Goal: Task Accomplishment & Management: Manage account settings

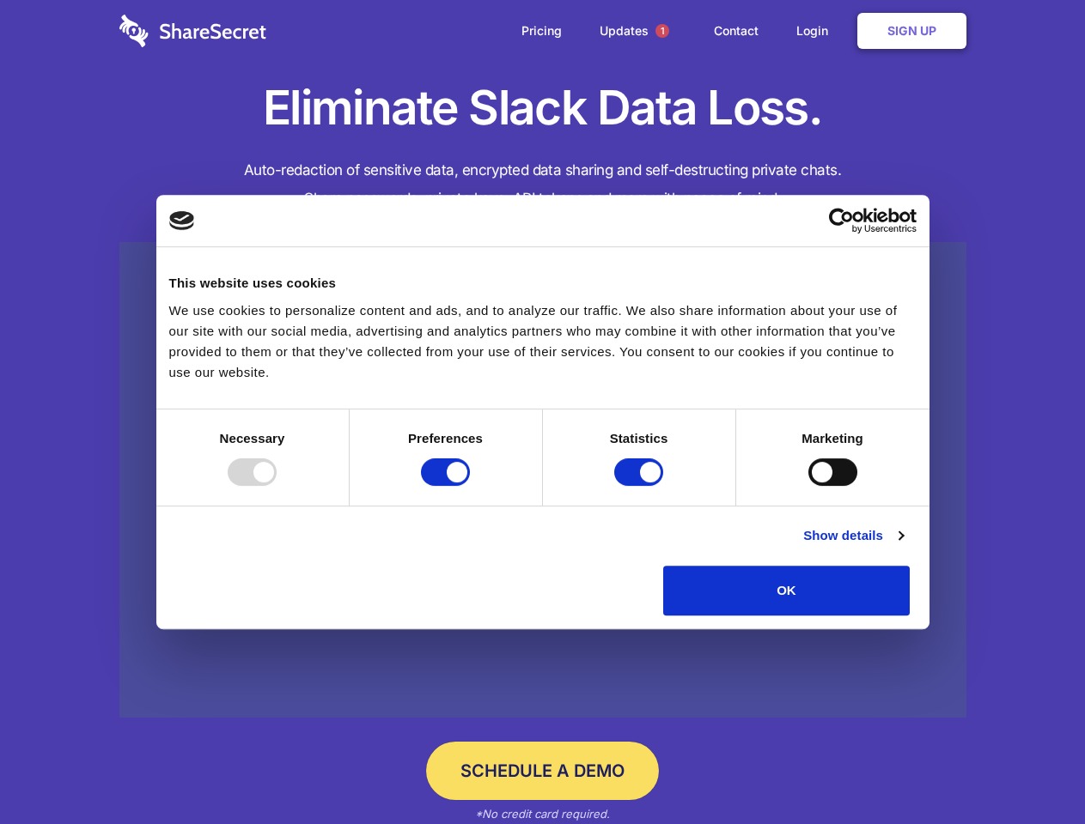
click at [277, 486] on div at bounding box center [252, 472] width 49 height 27
click at [470, 486] on input "Preferences" at bounding box center [445, 472] width 49 height 27
checkbox input "false"
click at [641, 486] on input "Statistics" at bounding box center [638, 472] width 49 height 27
checkbox input "false"
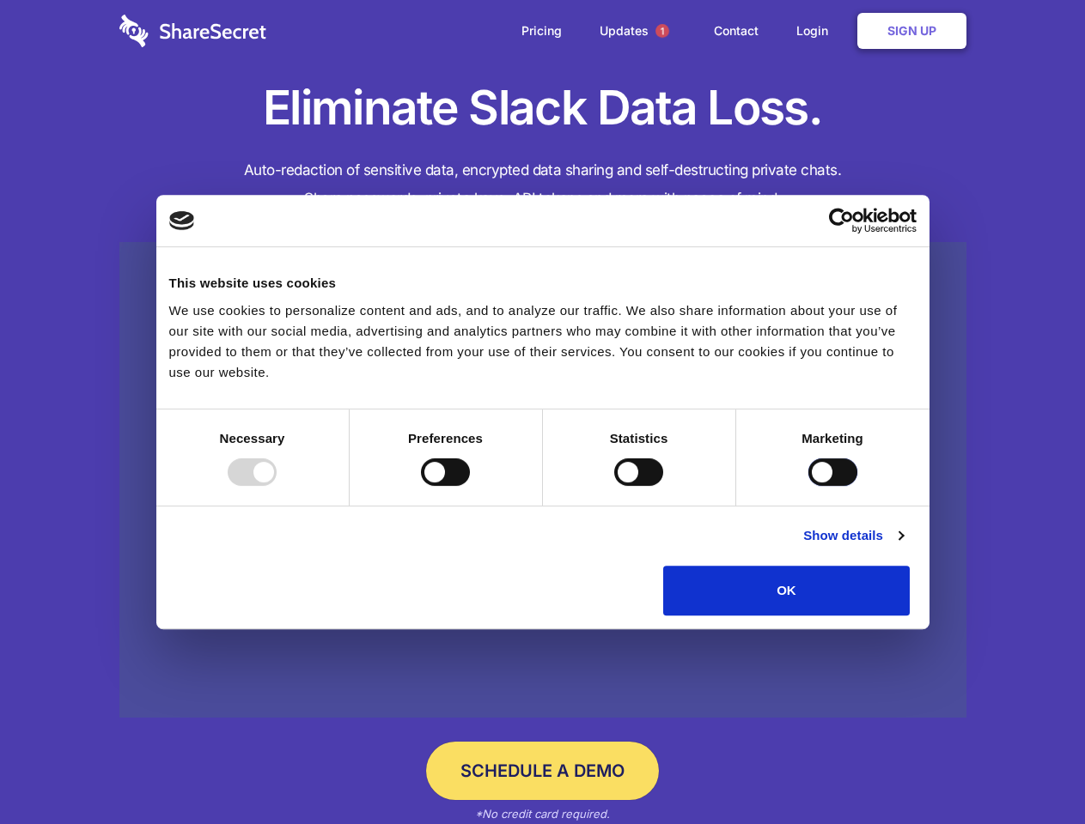
click at [808, 486] on input "Marketing" at bounding box center [832, 472] width 49 height 27
checkbox input "true"
